Goal: Check status

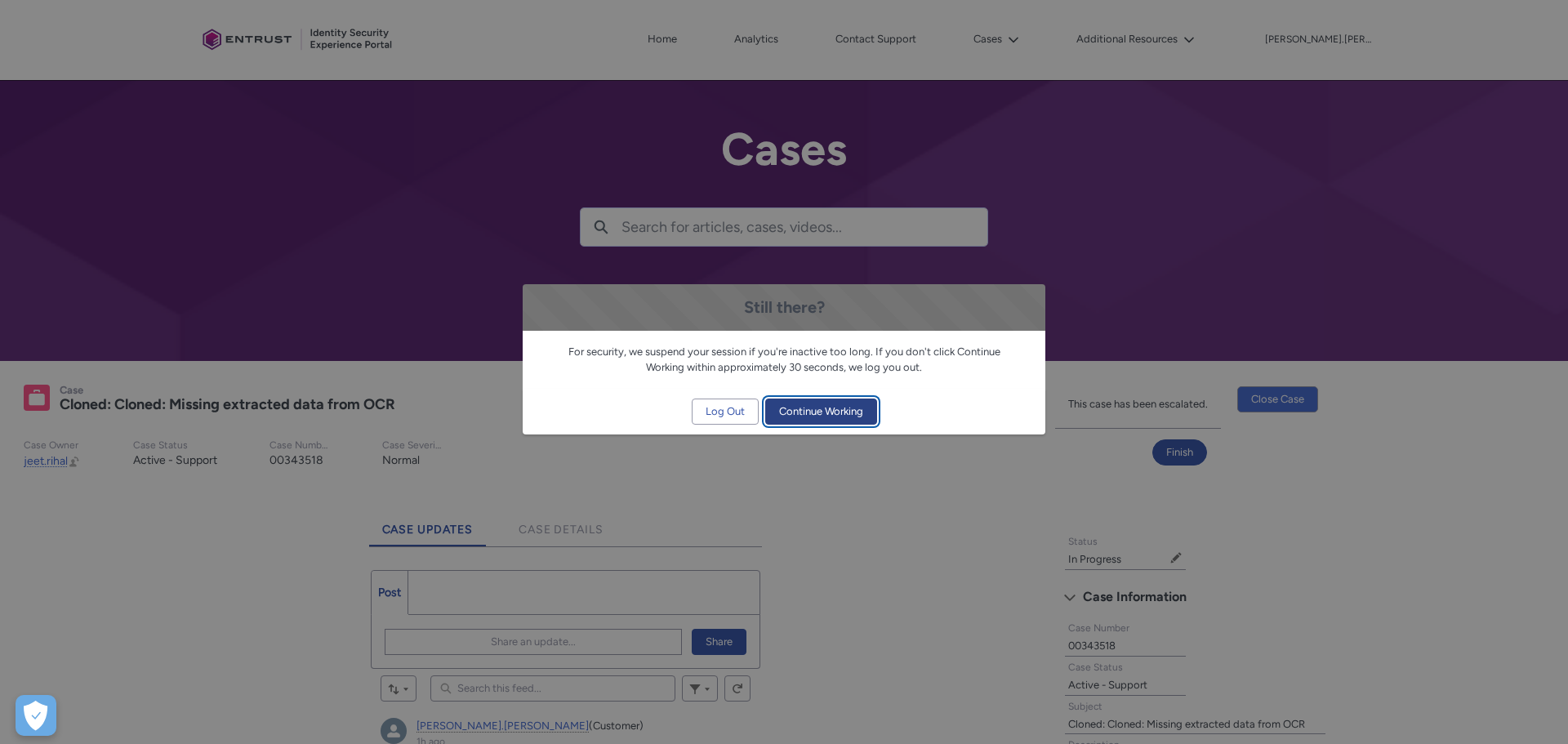
click at [814, 406] on span "Continue Working" at bounding box center [821, 412] width 84 height 25
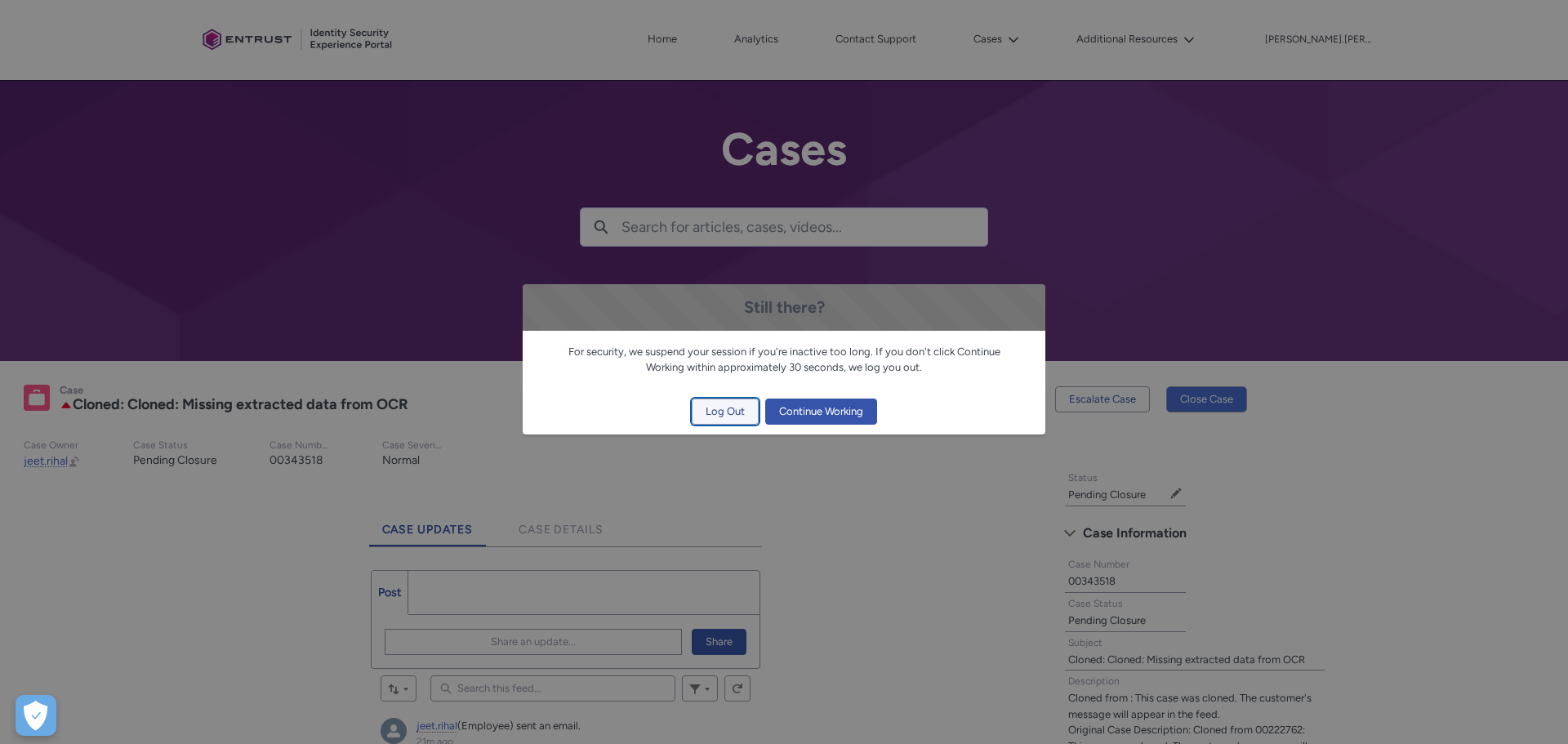
click at [716, 414] on span "Log Out" at bounding box center [726, 412] width 39 height 25
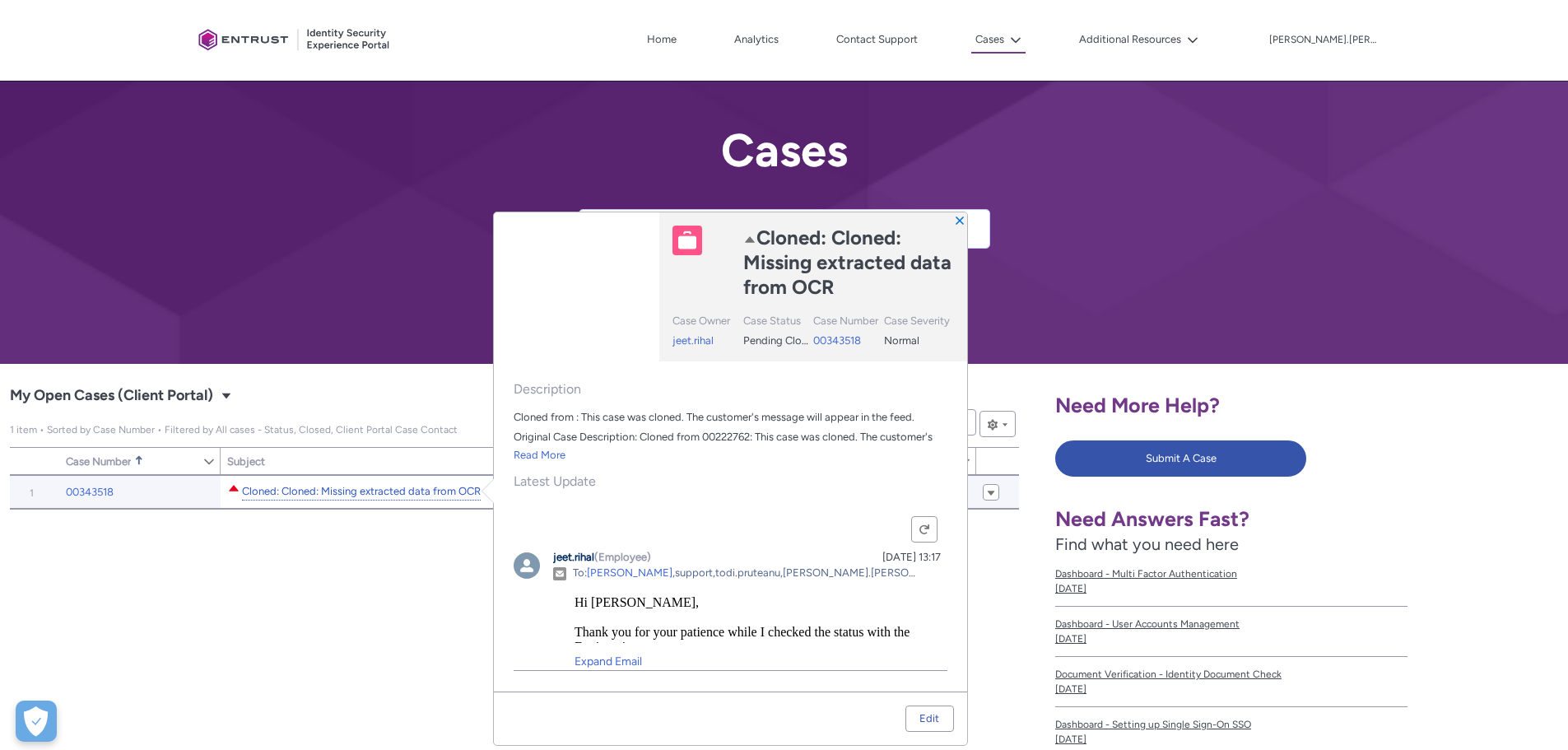
click at [379, 490] on link "Cloned: Cloned: Missing extracted data from OCR" at bounding box center [361, 491] width 239 height 17
